Goal: Information Seeking & Learning: Learn about a topic

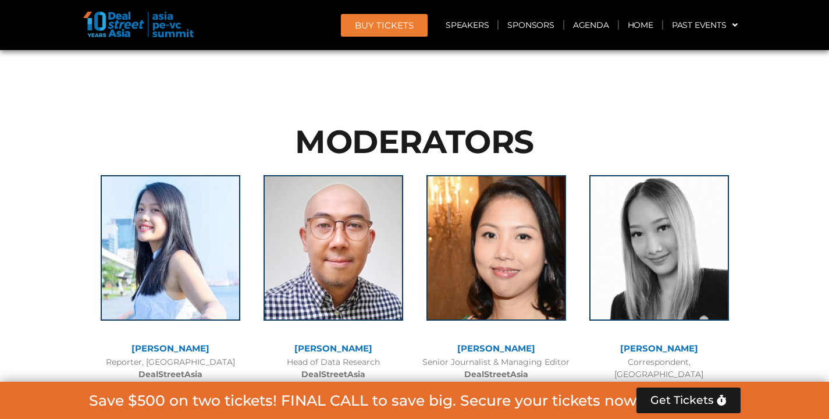
scroll to position [8255, 0]
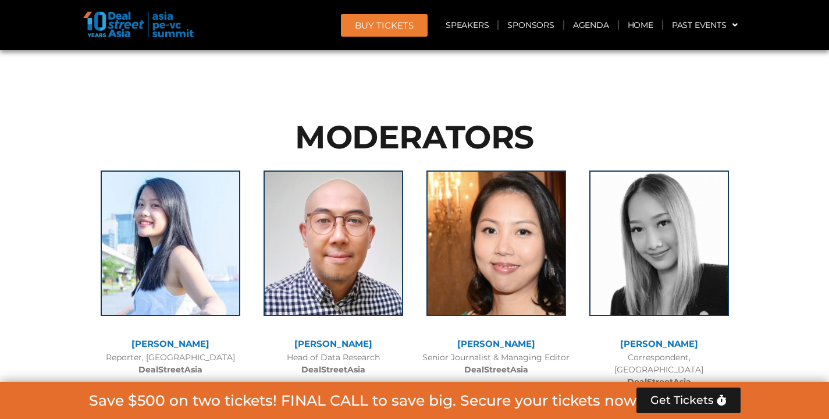
click at [411, 22] on span "BUY Tickets" at bounding box center [384, 25] width 59 height 9
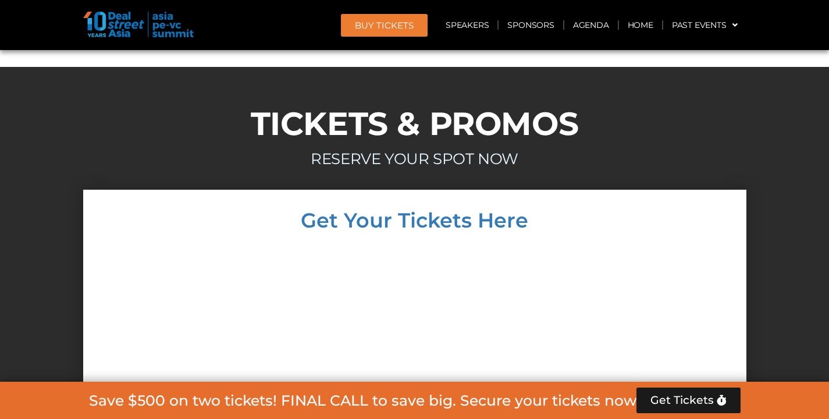
scroll to position [10446, 0]
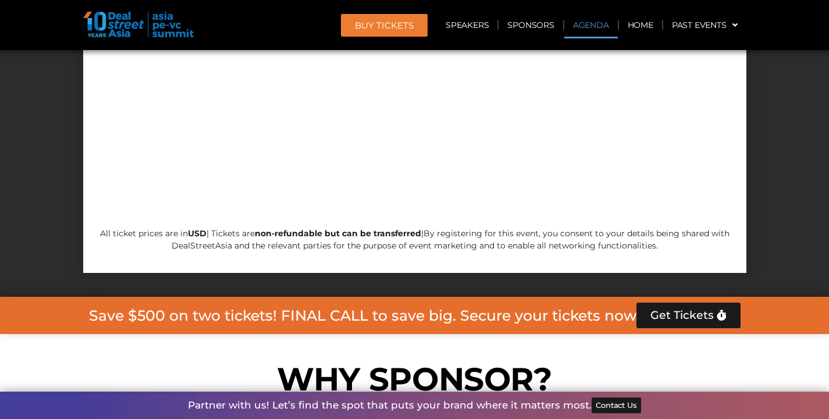
click at [580, 24] on link "Agenda" at bounding box center [591, 25] width 54 height 27
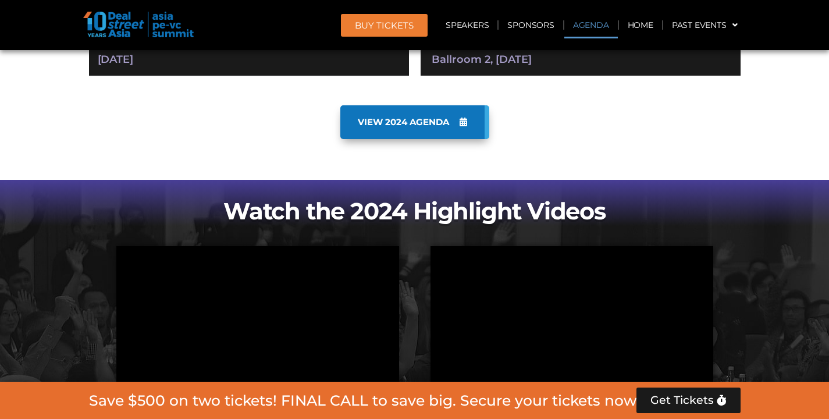
scroll to position [607, 0]
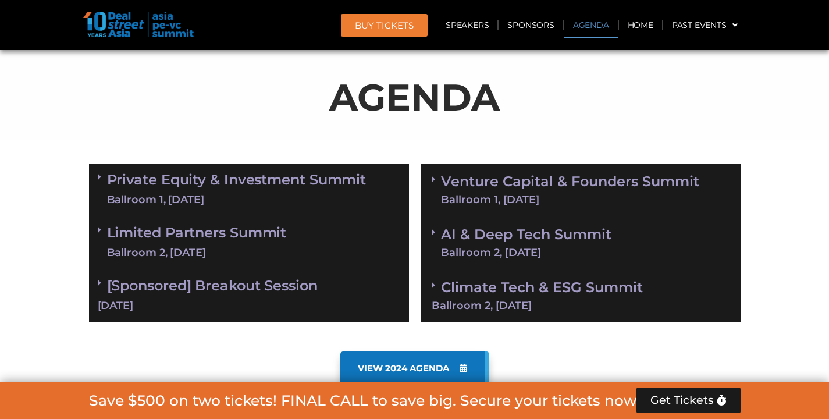
click at [364, 241] on div "Limited Partners Summit Ballroom 2, 10 Sept" at bounding box center [249, 242] width 320 height 53
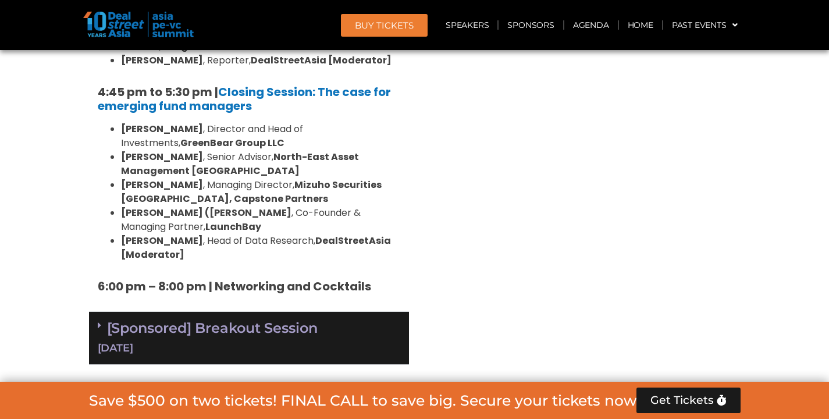
scroll to position [1873, 0]
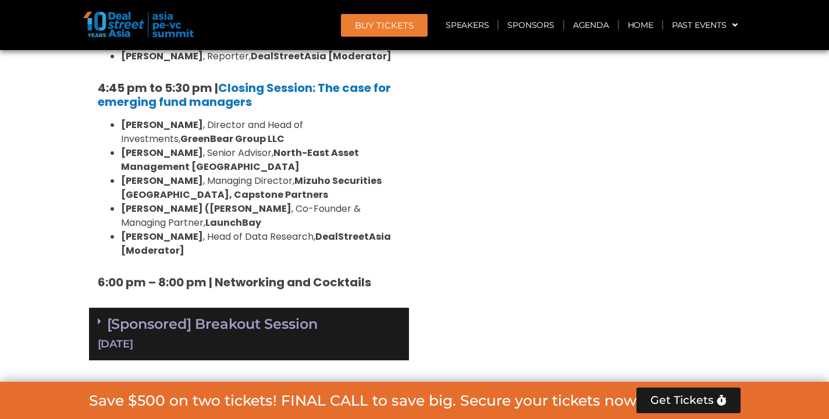
click at [362, 337] on div "10 Sept" at bounding box center [249, 344] width 303 height 15
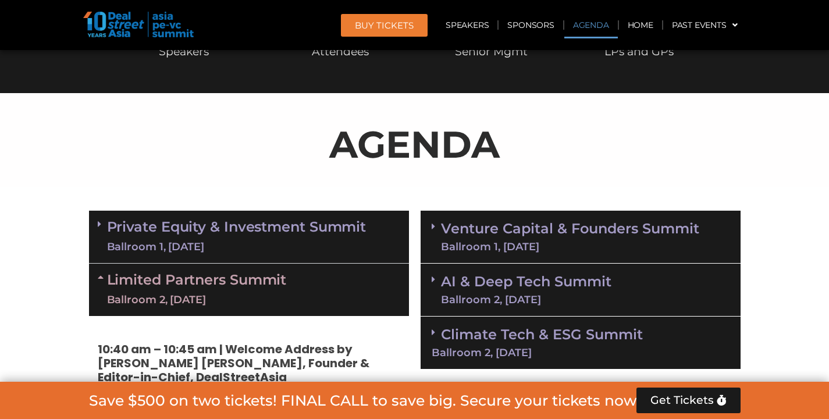
scroll to position [568, 0]
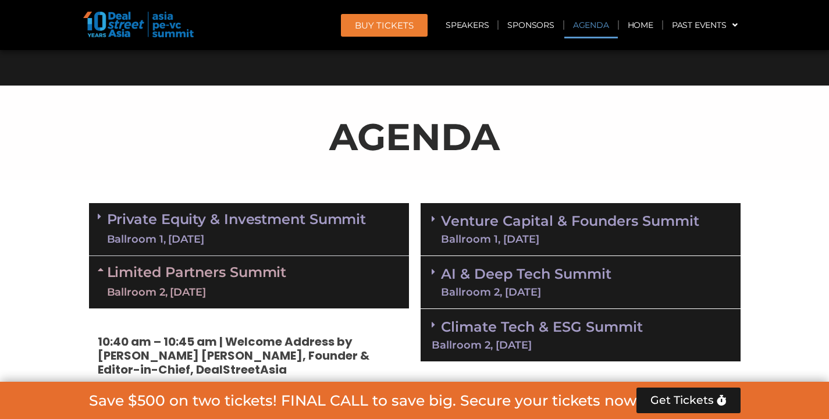
click at [363, 227] on link "Private Equity & Investment Summit Ballroom 1, 10 Sept" at bounding box center [236, 229] width 259 height 35
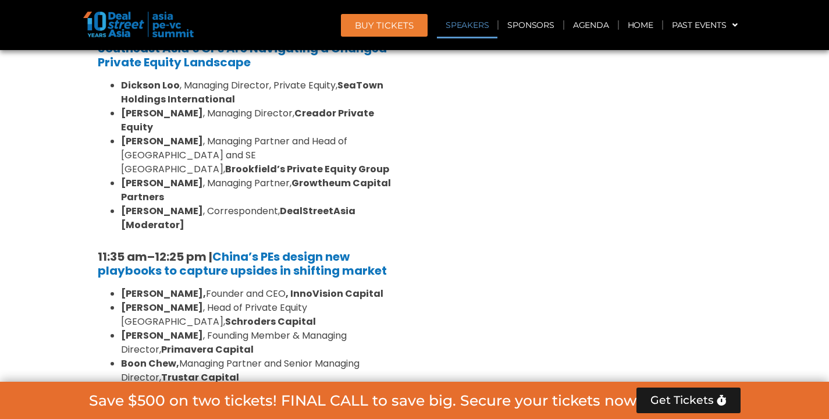
scroll to position [1169, 0]
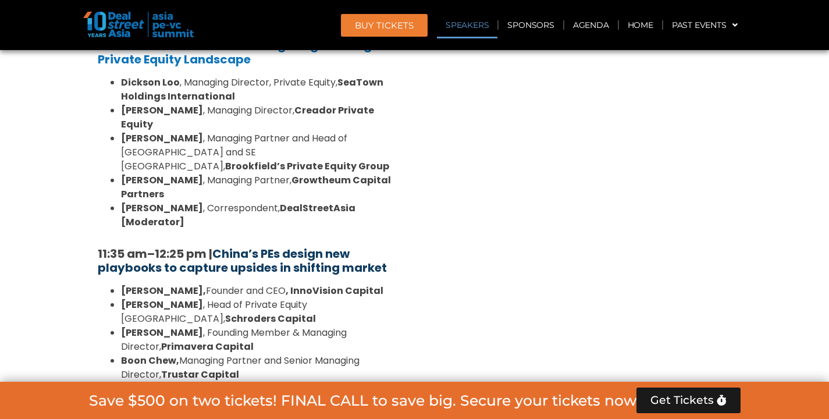
click at [361, 246] on strong "China’s PEs design new playbooks to capture upsides in shifting market" at bounding box center [242, 261] width 289 height 30
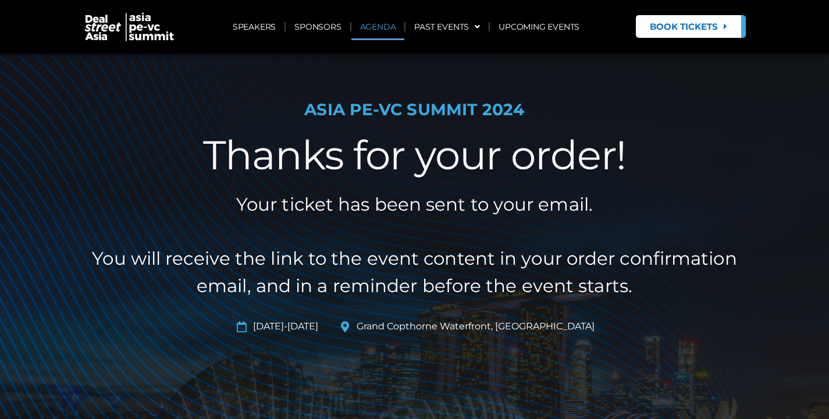
click at [376, 27] on link "AGENDA" at bounding box center [378, 26] width 54 height 27
click at [118, 40] on img at bounding box center [129, 27] width 93 height 30
click at [143, 22] on img at bounding box center [129, 27] width 93 height 30
